Goal: Find specific page/section: Find specific page/section

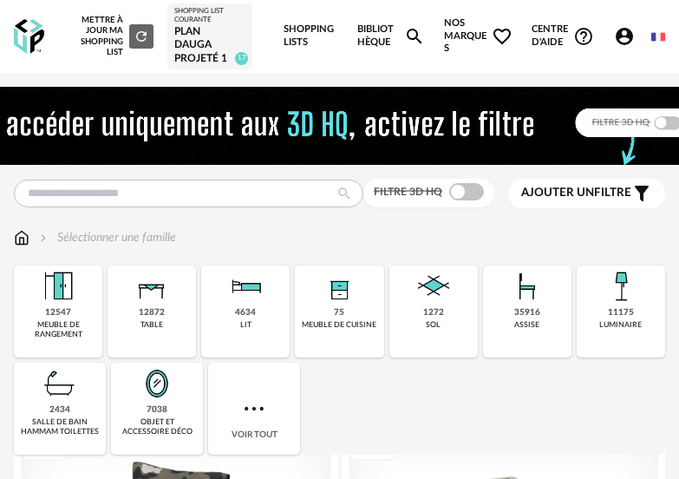
click at [306, 33] on link "Shopping Lists" at bounding box center [311, 36] width 55 height 73
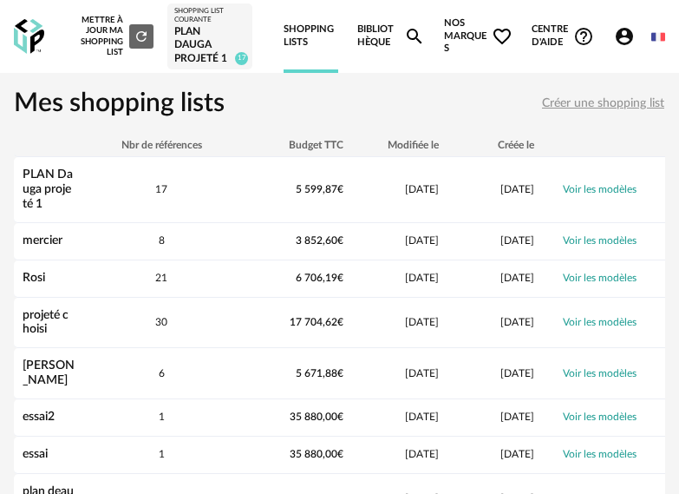
click at [194, 25] on div "PLAN Dauga projeté 1" at bounding box center [209, 45] width 71 height 41
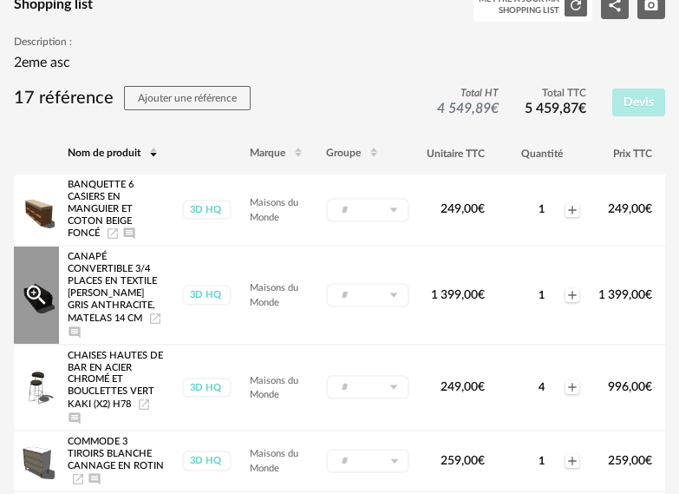
scroll to position [174, 0]
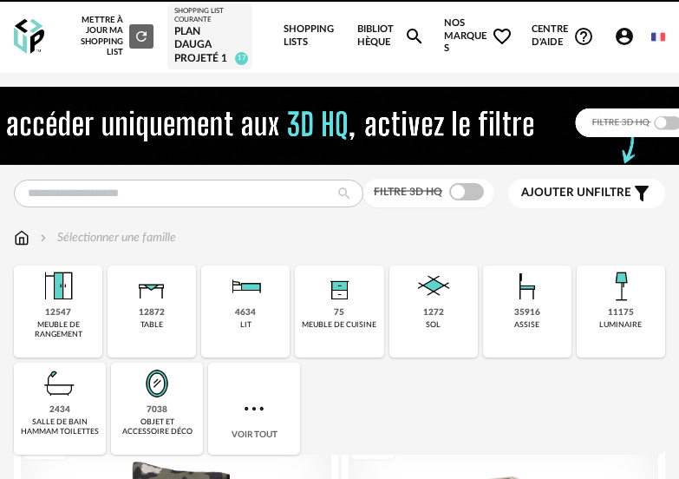
click at [203, 35] on div "PLAN Dauga projeté 1" at bounding box center [209, 45] width 71 height 41
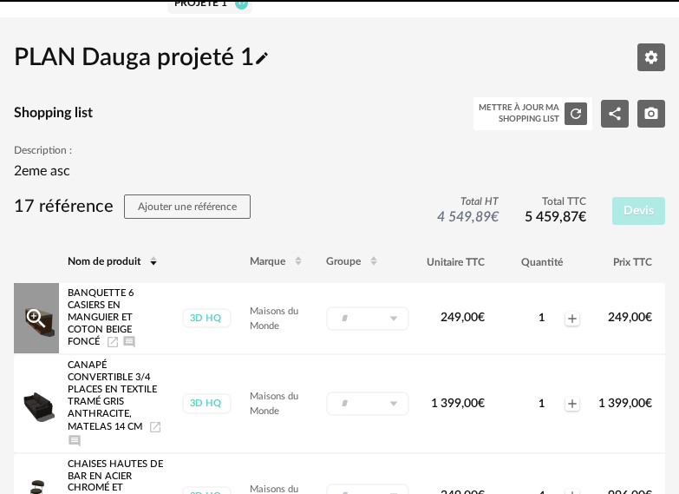
scroll to position [87, 0]
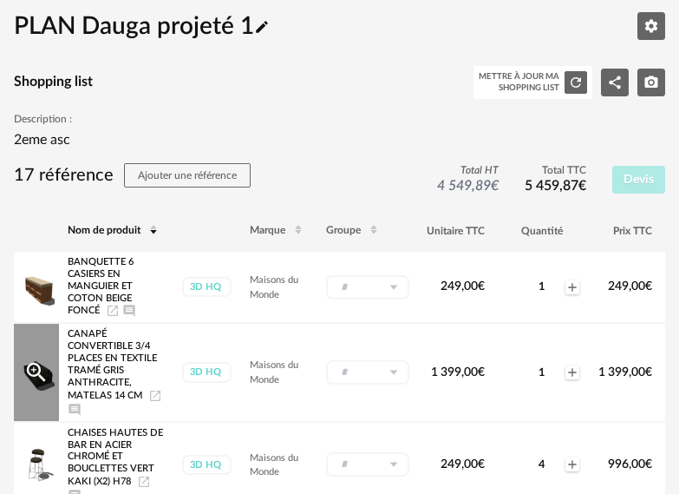
click at [44, 346] on div "Magnify Plus Outline icon" at bounding box center [36, 372] width 45 height 96
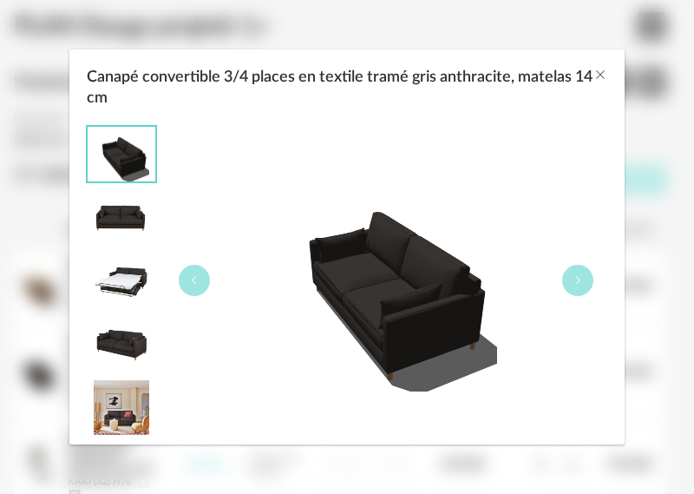
click at [113, 407] on img "Canapé convertible 3/4 places en textile tramé gris anthracite, matelas 14 cm" at bounding box center [122, 407] width 68 height 55
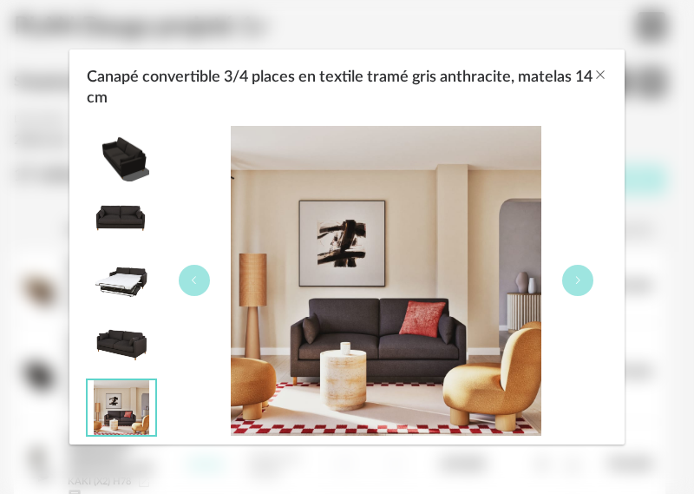
click at [131, 275] on img "Canapé convertible 3/4 places en textile tramé gris anthracite, matelas 14 cm" at bounding box center [122, 280] width 68 height 55
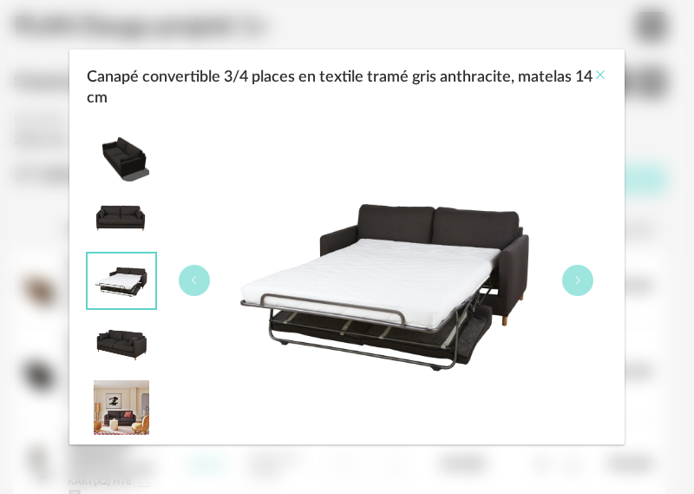
click at [604, 73] on icon "Close" at bounding box center [601, 75] width 14 height 14
